Goal: Find specific page/section: Find specific page/section

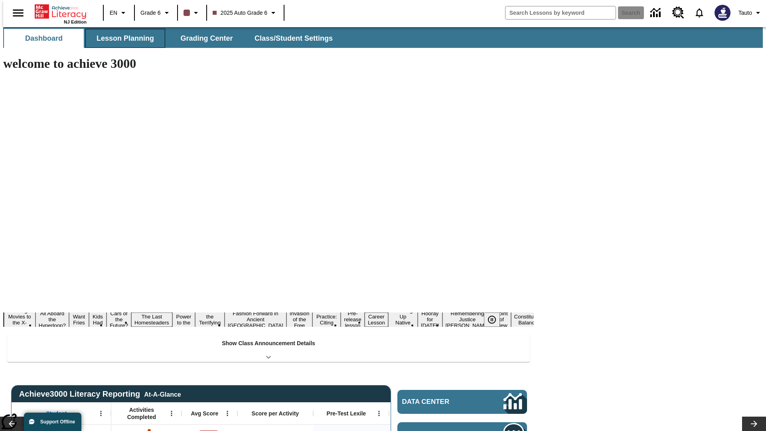
click at [122, 38] on button "Lesson Planning" at bounding box center [125, 38] width 80 height 19
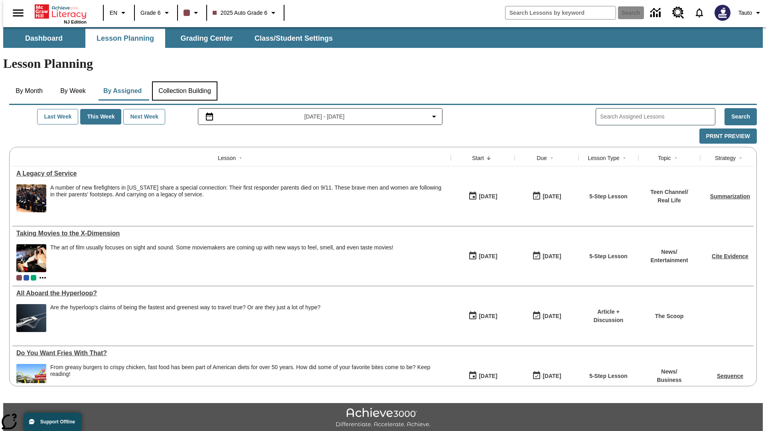
click at [184, 81] on button "Collection Building" at bounding box center [184, 90] width 65 height 19
